Goal: Information Seeking & Learning: Find specific fact

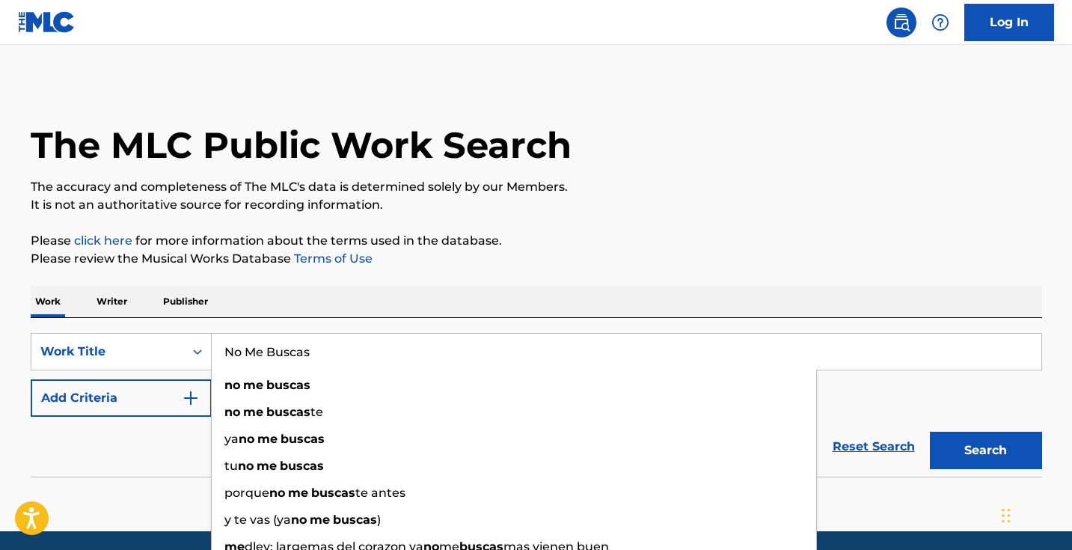
click at [144, 393] on button "Add Criteria" at bounding box center [121, 397] width 181 height 37
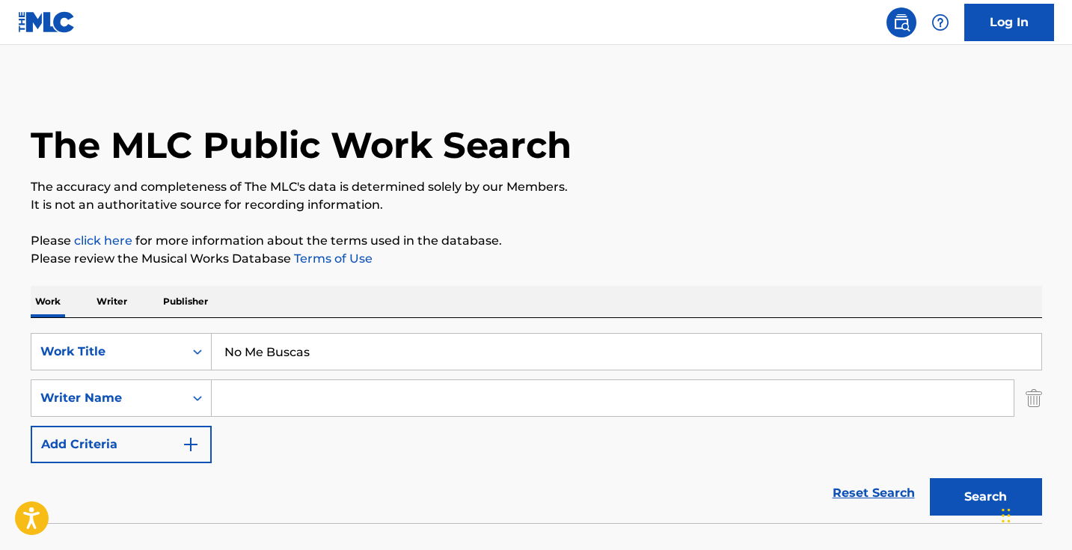
click at [935, 478] on button "Search" at bounding box center [986, 496] width 112 height 37
click at [290, 364] on input "No Me Buscas" at bounding box center [627, 352] width 830 height 36
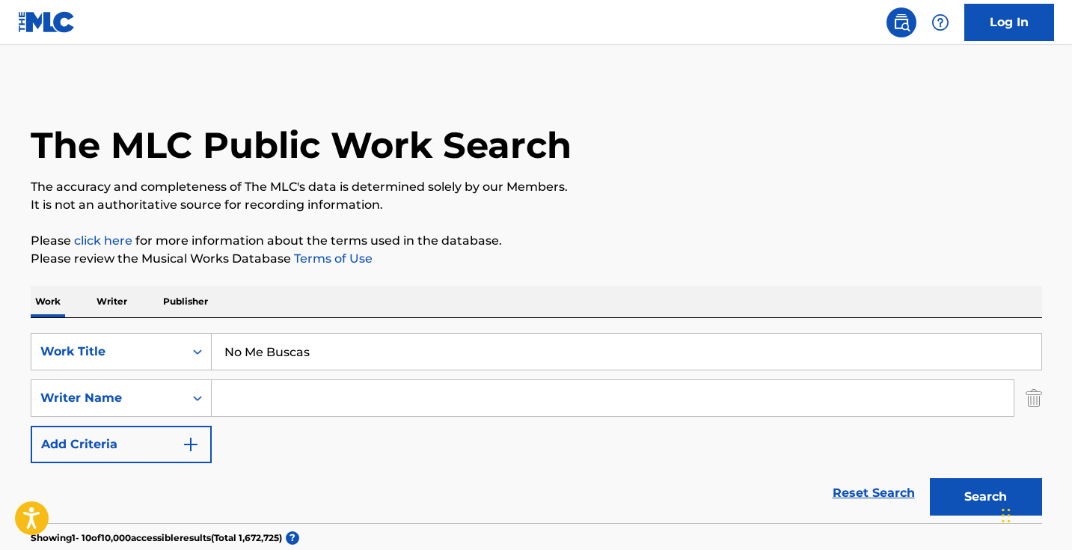
click at [290, 364] on input "No Me Buscas" at bounding box center [627, 352] width 830 height 36
paste input "Seguimos Firme"
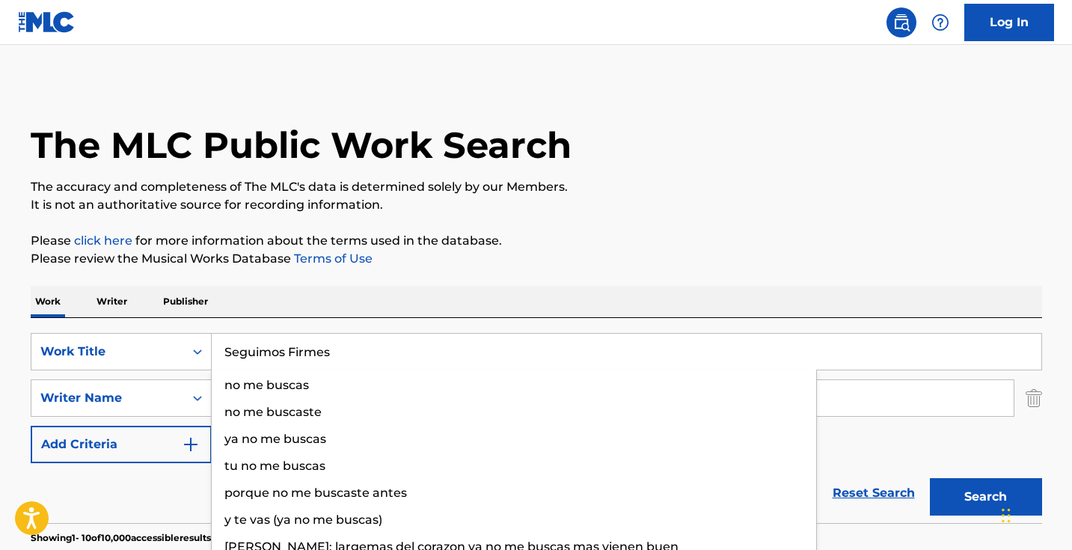
type input "Seguimos Firmes"
click at [986, 497] on button "Search" at bounding box center [986, 496] width 112 height 37
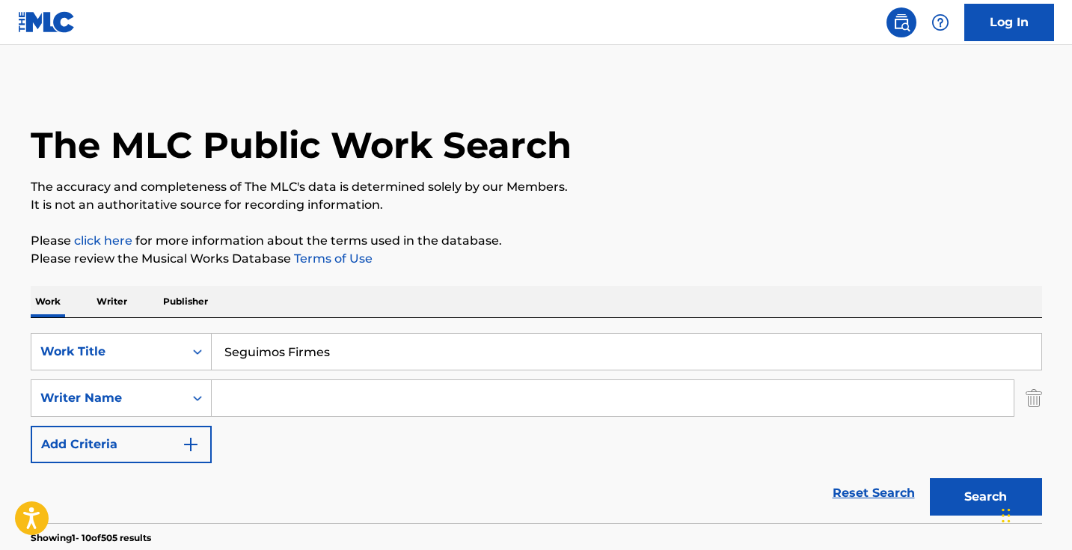
click at [380, 391] on input "Search Form" at bounding box center [613, 398] width 802 height 36
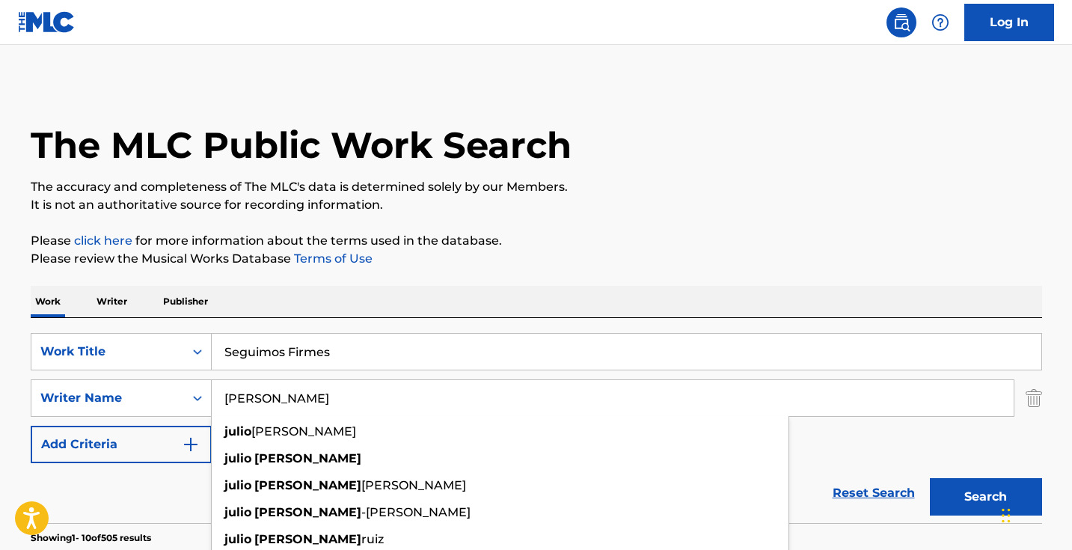
type input "[PERSON_NAME]"
click at [986, 497] on button "Search" at bounding box center [986, 496] width 112 height 37
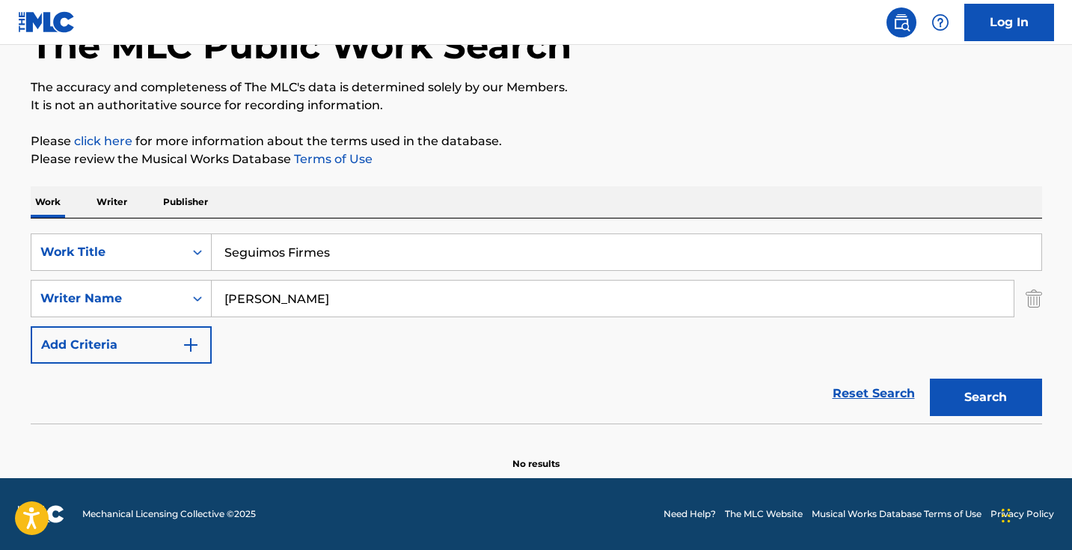
scroll to position [100, 0]
click at [380, 252] on input "Seguimos Firmes" at bounding box center [627, 252] width 830 height 36
click at [380, 253] on input "Seguimos Firmes" at bounding box center [627, 252] width 830 height 36
paste input "We Remain Firm"
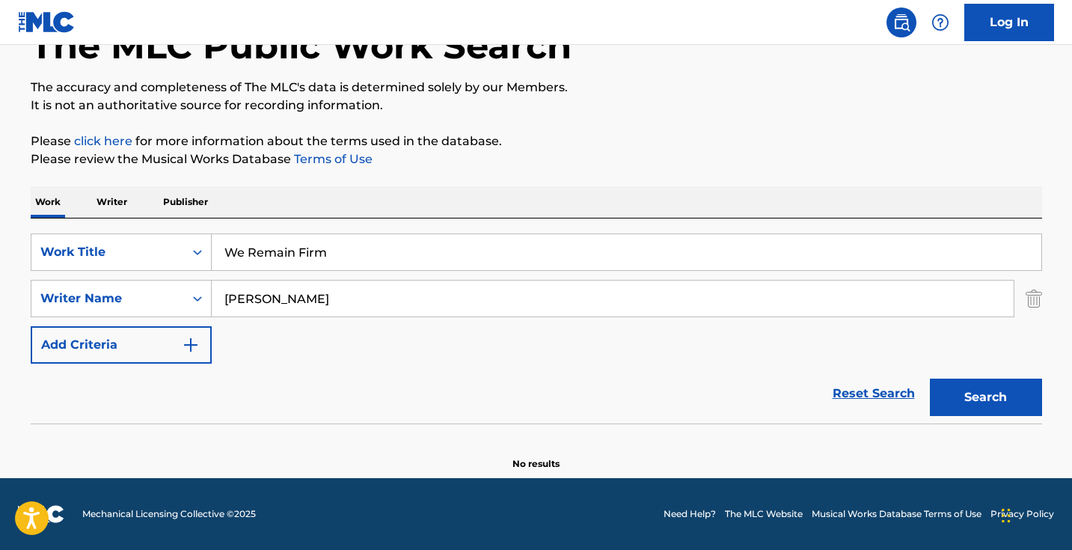
type input "We Remain Firm"
click at [986, 397] on button "Search" at bounding box center [986, 397] width 112 height 37
drag, startPoint x: 326, startPoint y: 304, endPoint x: 130, endPoint y: 285, distance: 196.2
click at [130, 285] on div "SearchWithCriteria29862e25-6165-42b2-84cf-2019503ee9fa Writer Name [PERSON_NAME]" at bounding box center [537, 298] width 1012 height 37
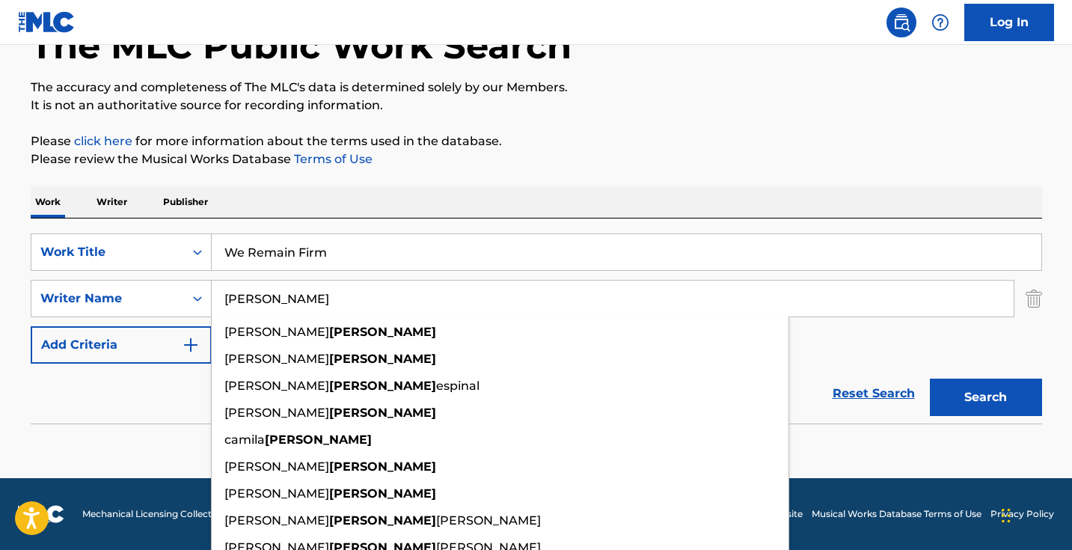
type input "[PERSON_NAME]"
click at [743, 159] on p "Please review the Musical Works Database Terms of Use" at bounding box center [537, 159] width 1012 height 18
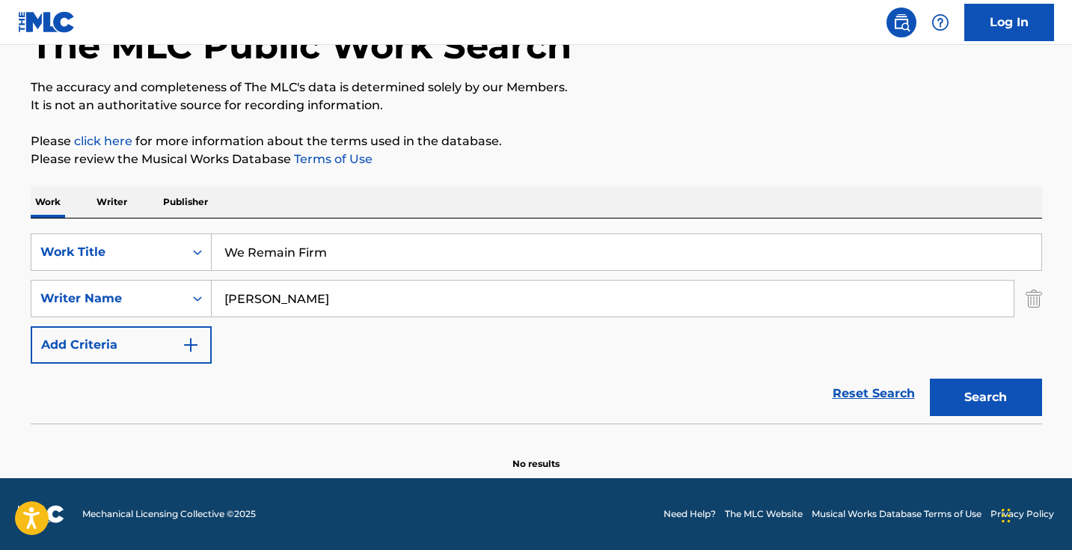
click at [948, 386] on button "Search" at bounding box center [986, 397] width 112 height 37
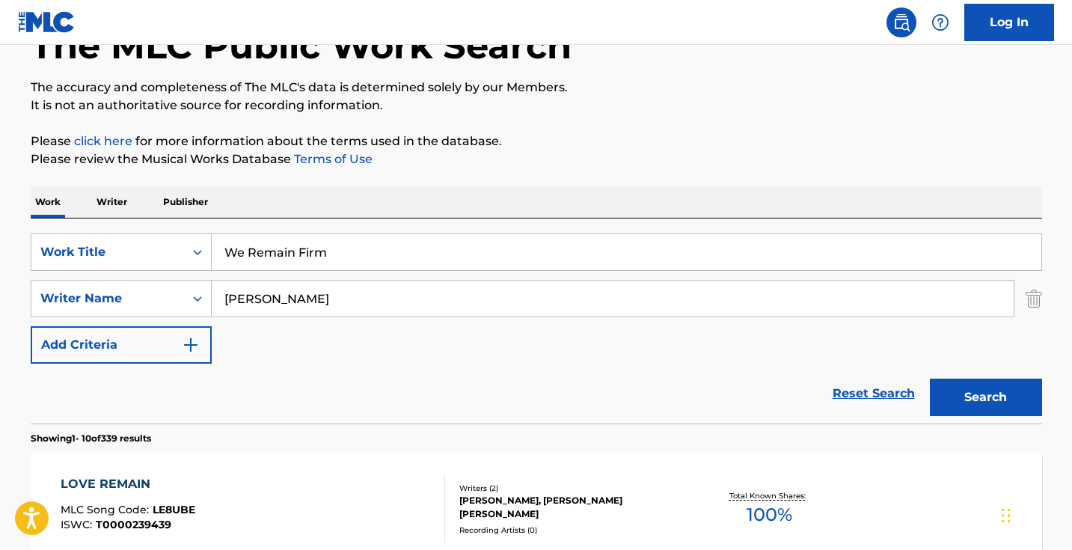
click at [431, 260] on input "We Remain Firm" at bounding box center [627, 252] width 830 height 36
paste input "Seguimos Firmes"
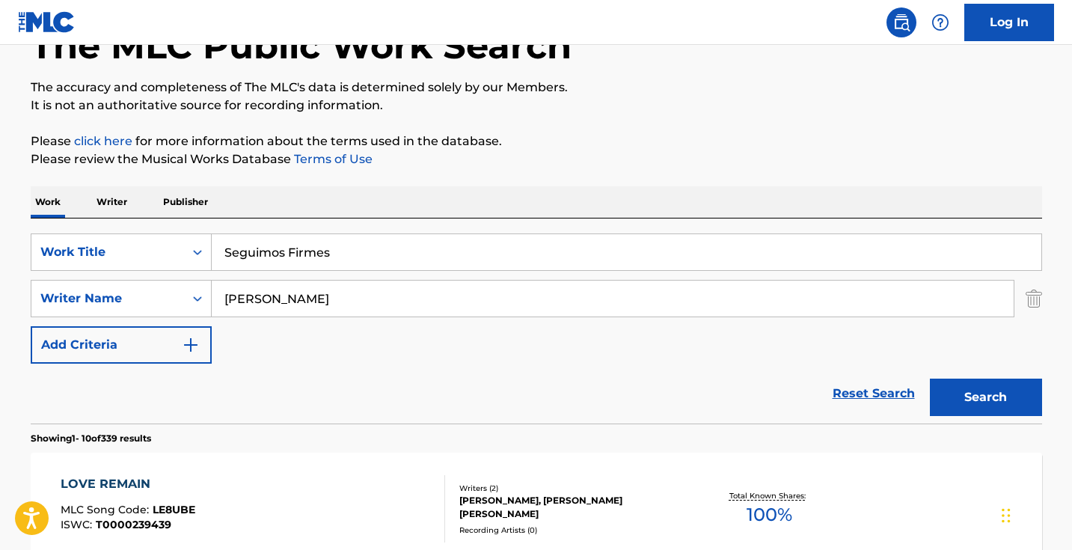
type input "Seguimos Firmes"
click at [986, 397] on button "Search" at bounding box center [986, 397] width 112 height 37
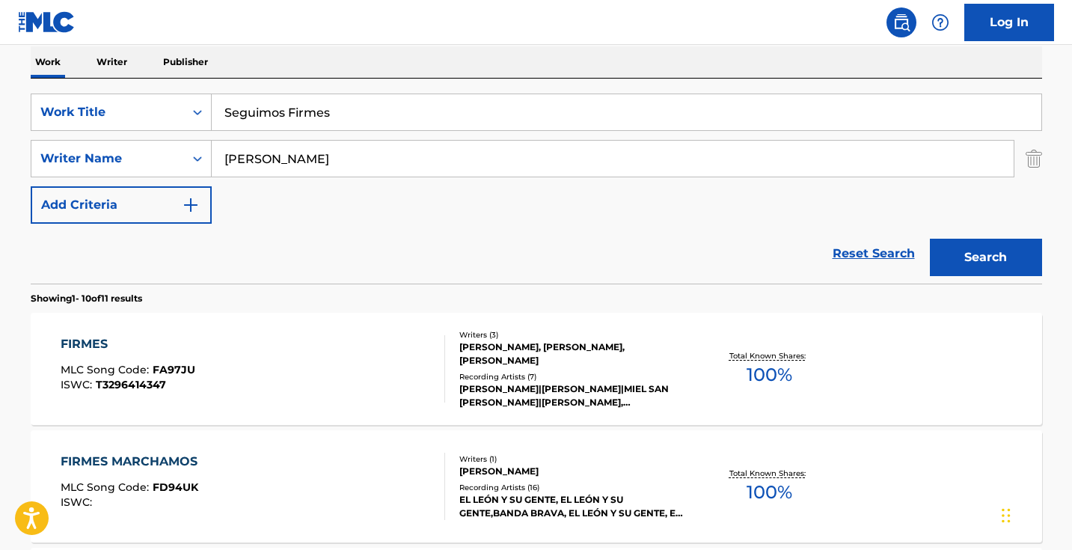
scroll to position [82, 0]
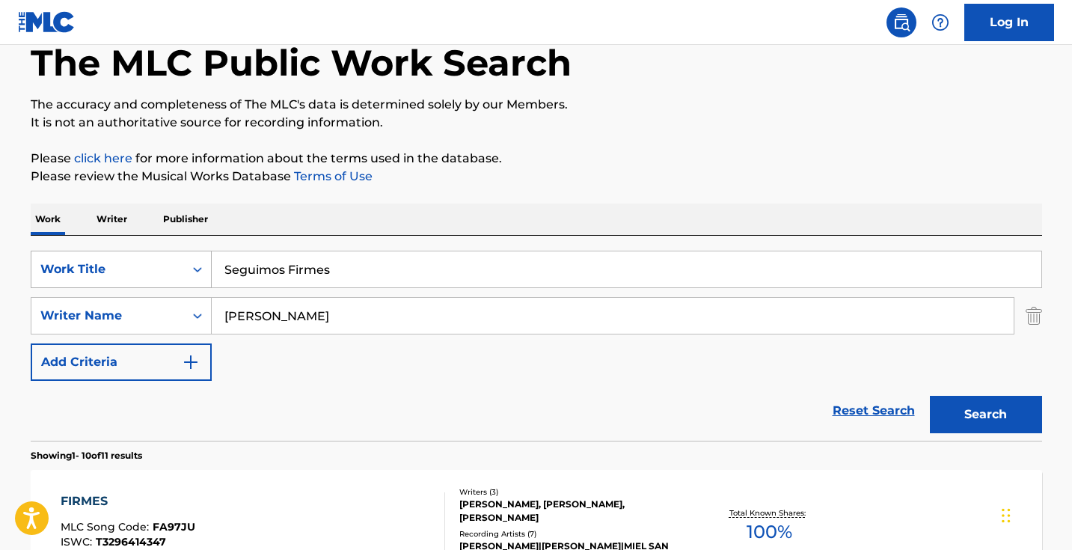
drag, startPoint x: 320, startPoint y: 323, endPoint x: 101, endPoint y: 282, distance: 222.2
click at [101, 282] on div "SearchWithCriteria40408f57-c00a-4f9d-b7ff-5f1c3732aa44 Work Title Seguimos Firm…" at bounding box center [537, 316] width 1012 height 130
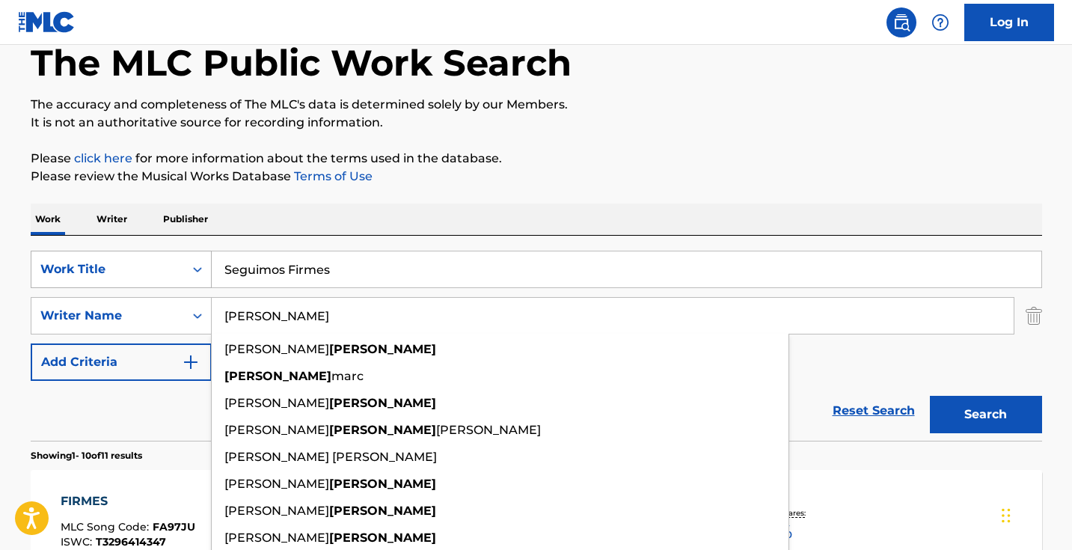
type input "[PERSON_NAME]"
click at [986, 415] on button "Search" at bounding box center [986, 414] width 112 height 37
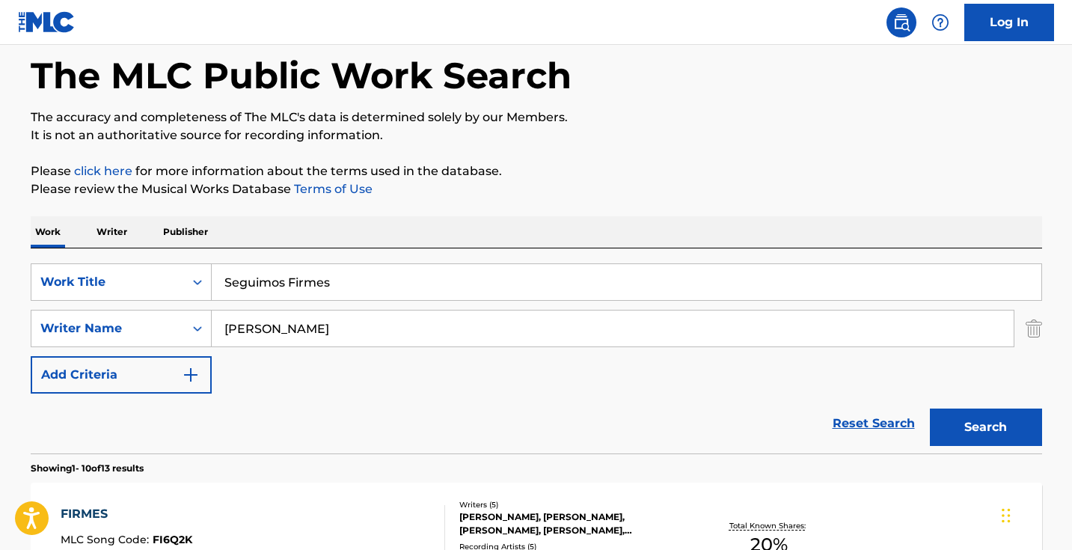
scroll to position [65, 0]
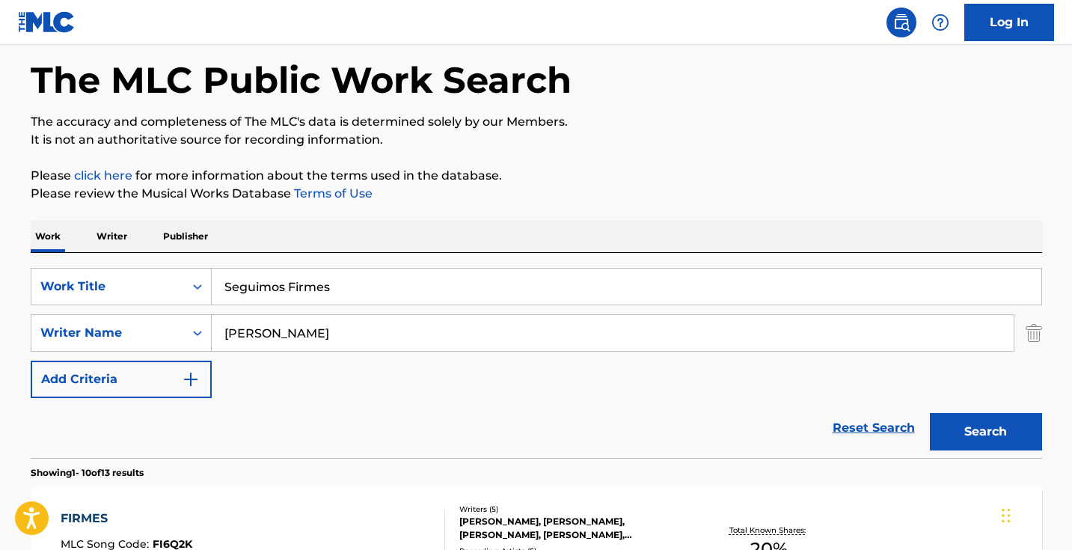
click at [336, 289] on input "Seguimos Firmes" at bounding box center [627, 287] width 830 height 36
click at [335, 289] on input "Seguimos Firmes" at bounding box center [627, 287] width 830 height 36
paste input "Search Form"
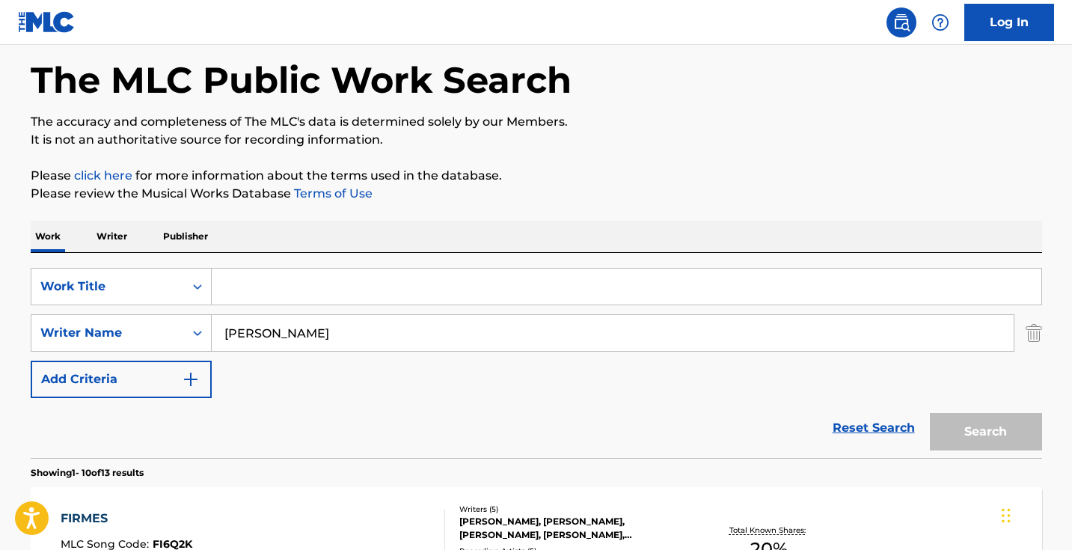
paste input "No Me Buscas"
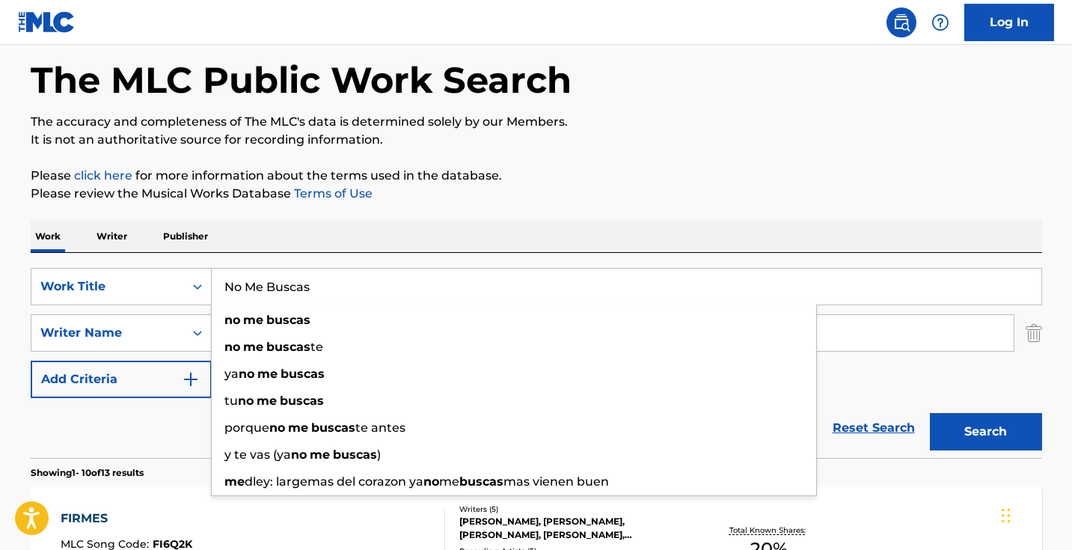
type input "No Me Buscas"
click at [986, 432] on button "Search" at bounding box center [986, 431] width 112 height 37
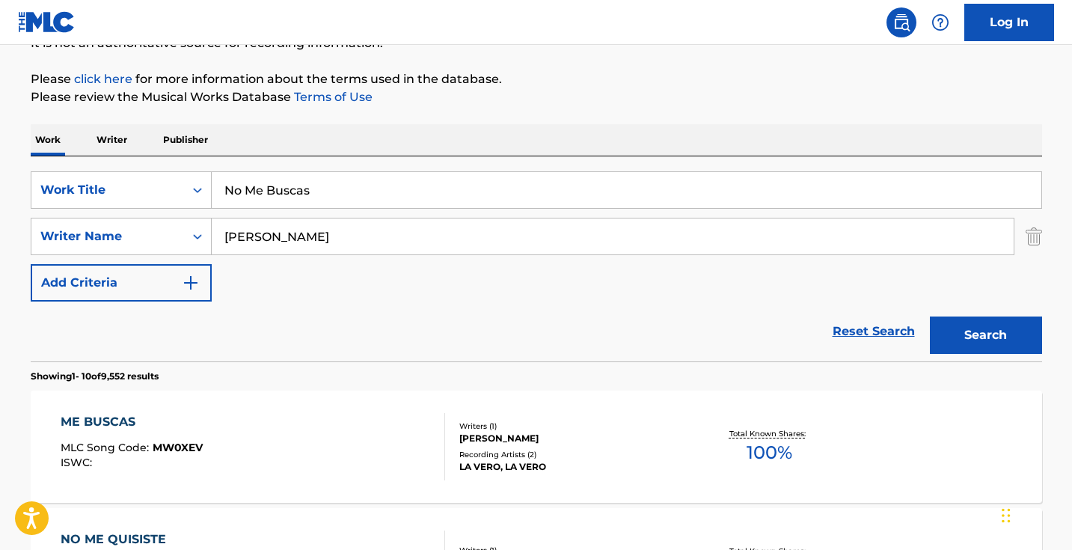
scroll to position [203, 0]
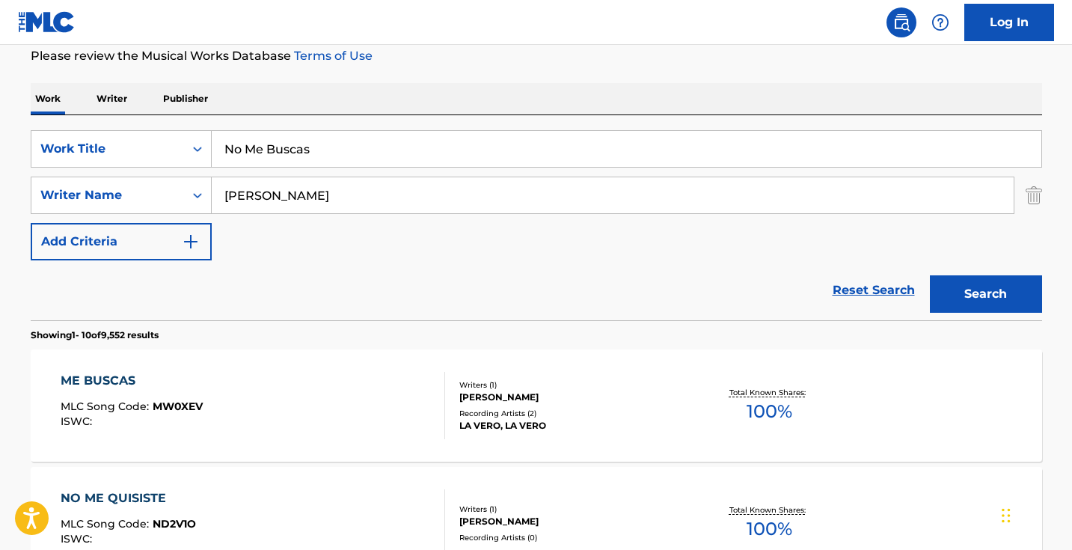
click at [297, 202] on input "[PERSON_NAME]" at bounding box center [613, 195] width 802 height 36
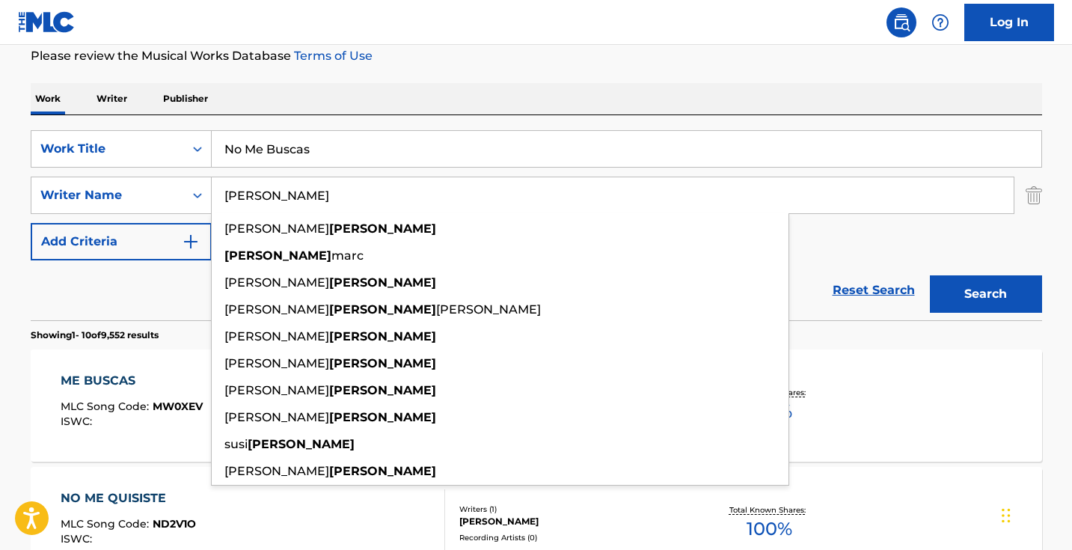
click at [297, 202] on input "[PERSON_NAME]" at bounding box center [613, 195] width 802 height 36
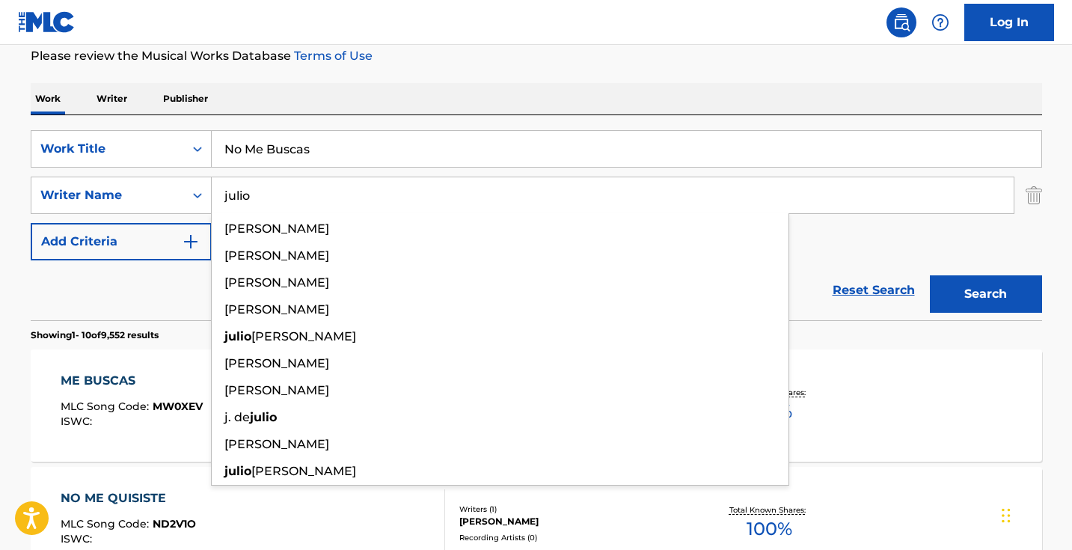
click at [986, 294] on button "Search" at bounding box center [986, 293] width 112 height 37
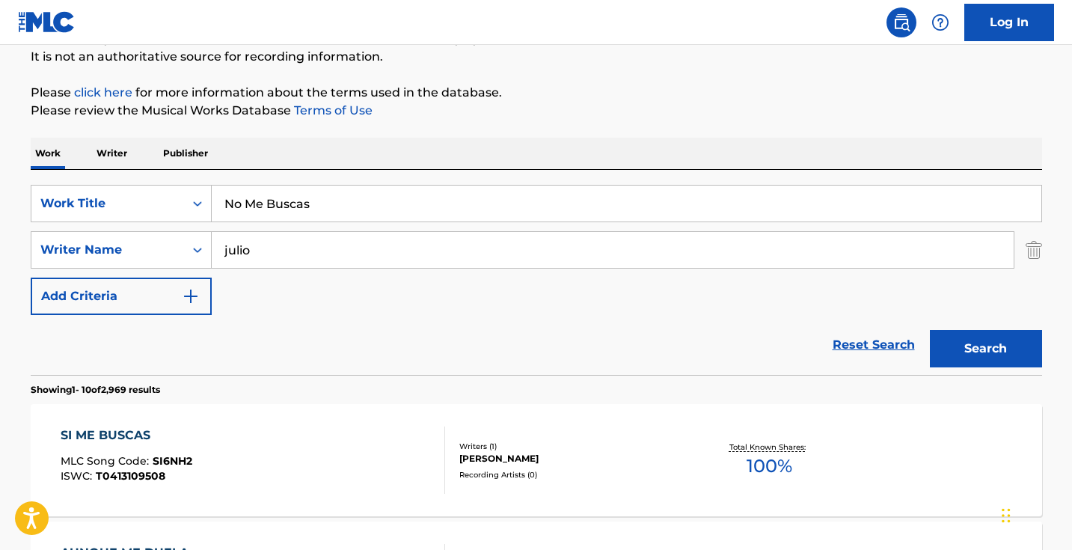
scroll to position [153, 0]
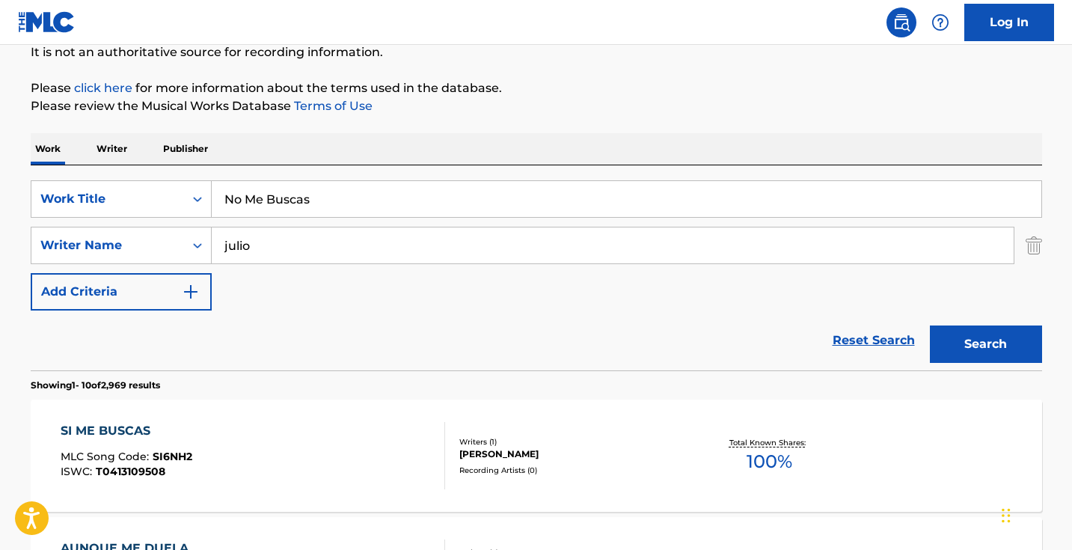
click at [320, 251] on input "julio" at bounding box center [613, 246] width 802 height 36
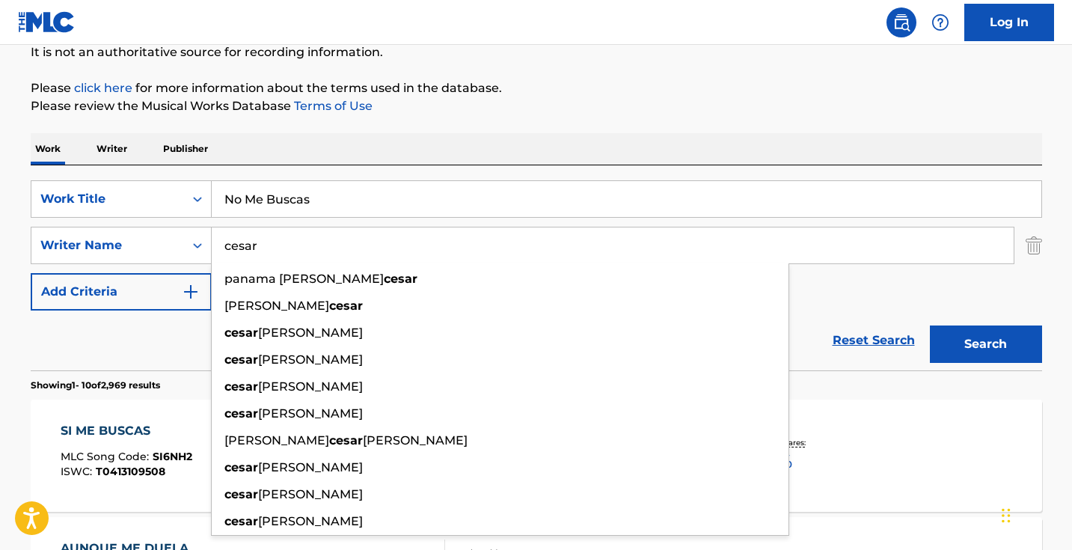
click at [986, 344] on button "Search" at bounding box center [986, 344] width 112 height 37
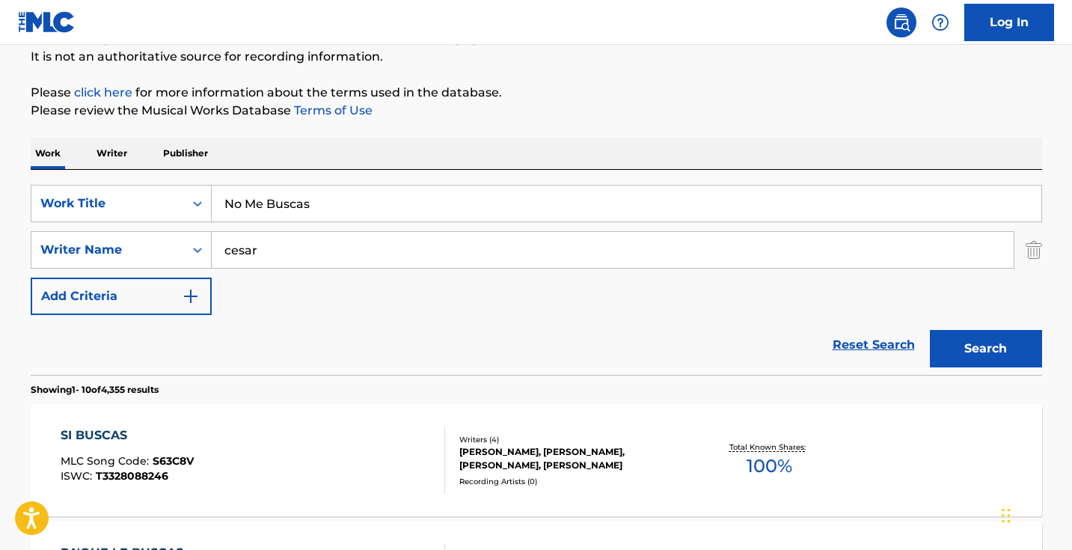
click at [313, 256] on input "cesar" at bounding box center [613, 250] width 802 height 36
click at [313, 255] on input "cesar" at bounding box center [613, 250] width 802 height 36
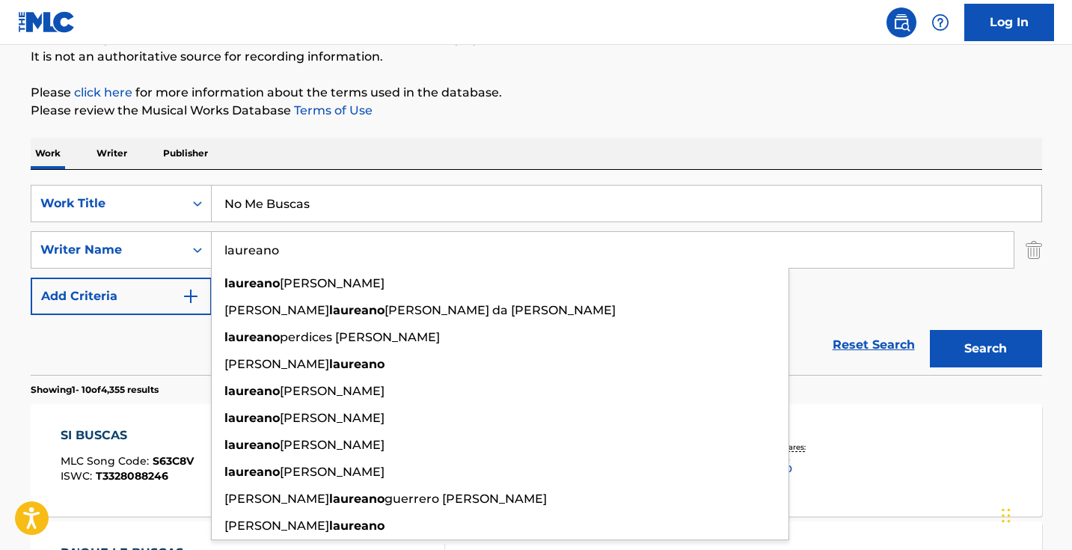
type input "laureano"
click at [986, 349] on button "Search" at bounding box center [986, 348] width 112 height 37
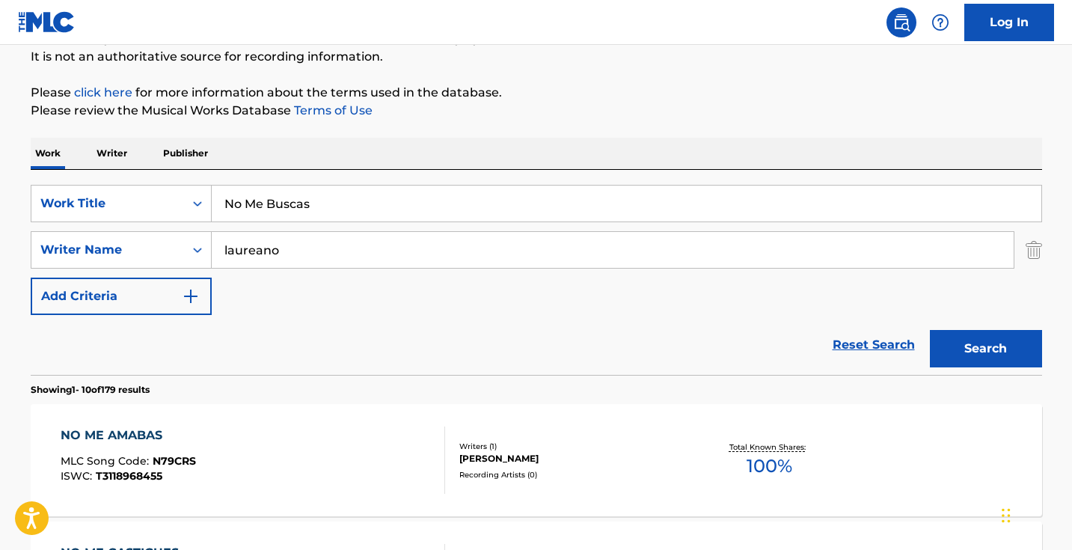
click at [328, 257] on input "laureano" at bounding box center [613, 250] width 802 height 36
click at [986, 349] on button "Search" at bounding box center [986, 348] width 112 height 37
